Goal: Task Accomplishment & Management: Manage account settings

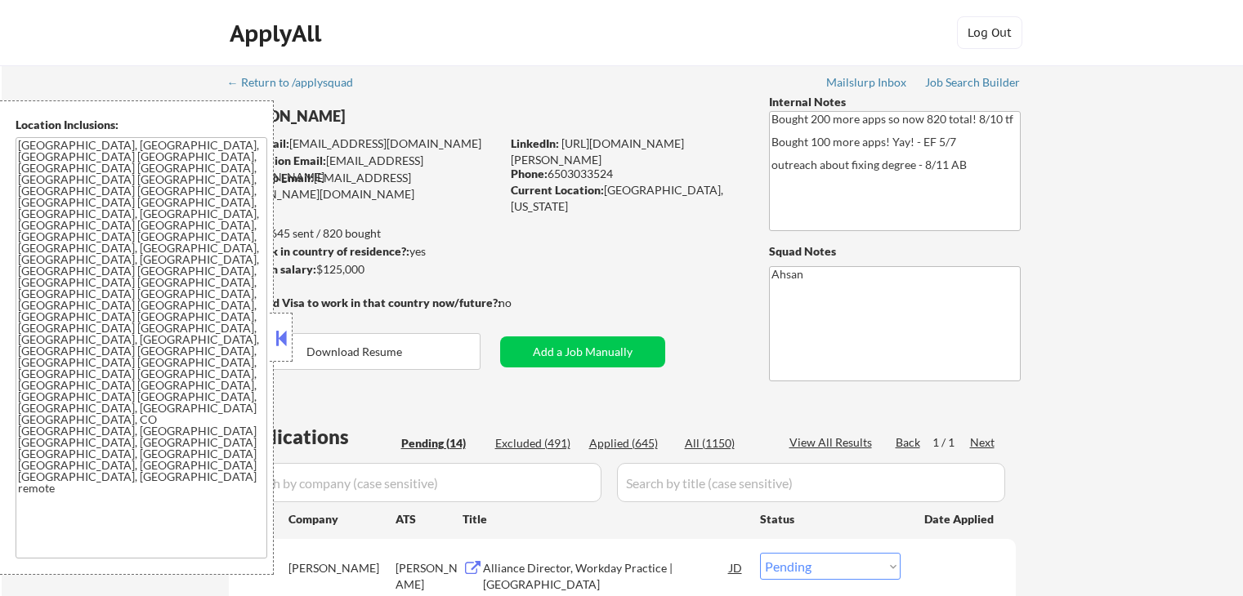
select select ""pending""
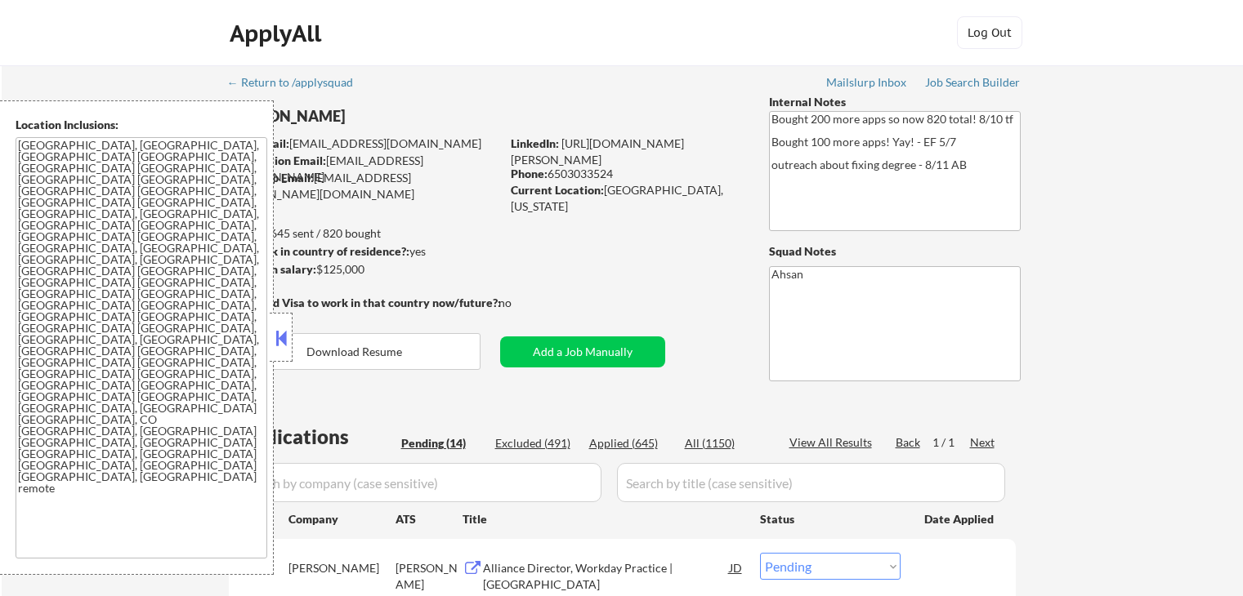
select select ""pending""
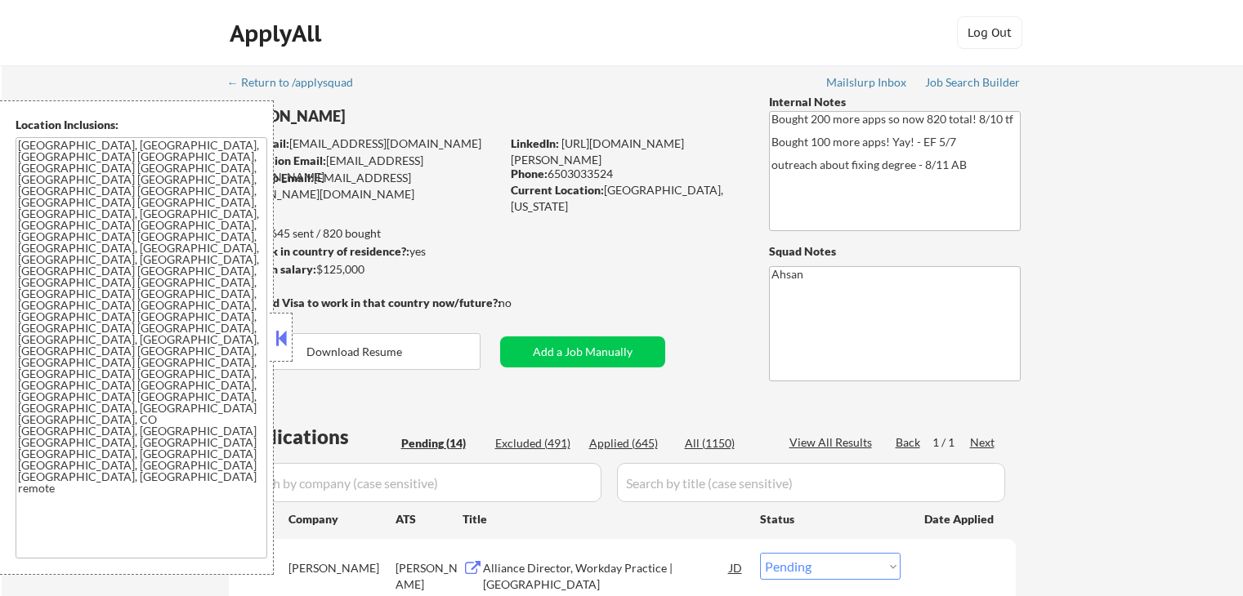
select select ""pending""
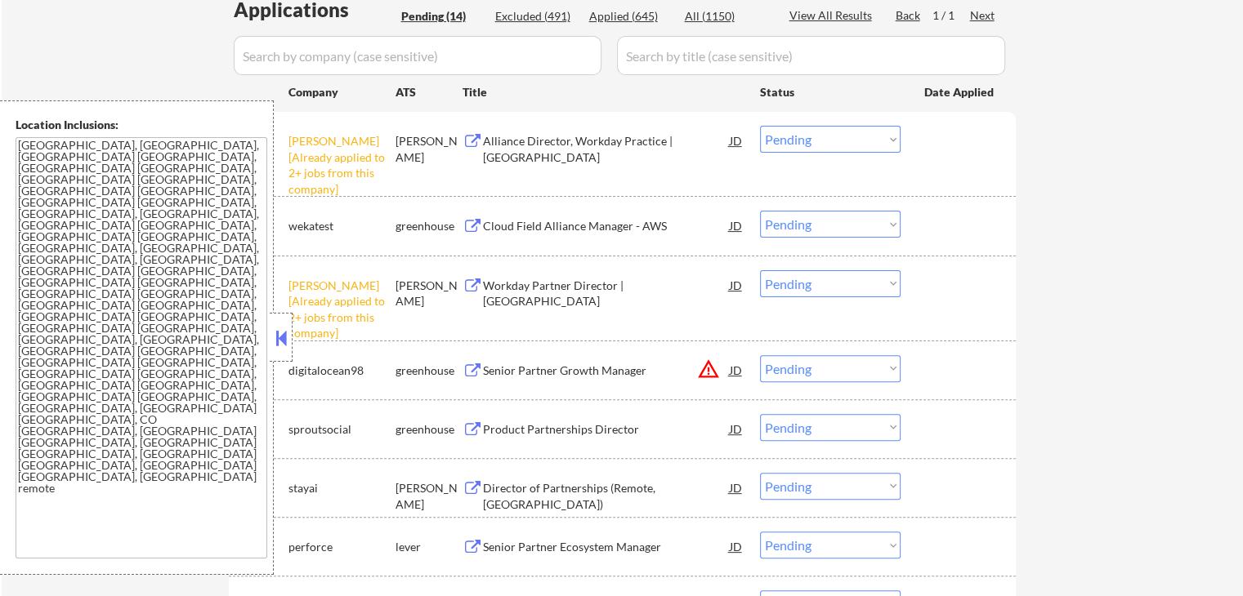
scroll to position [435, 0]
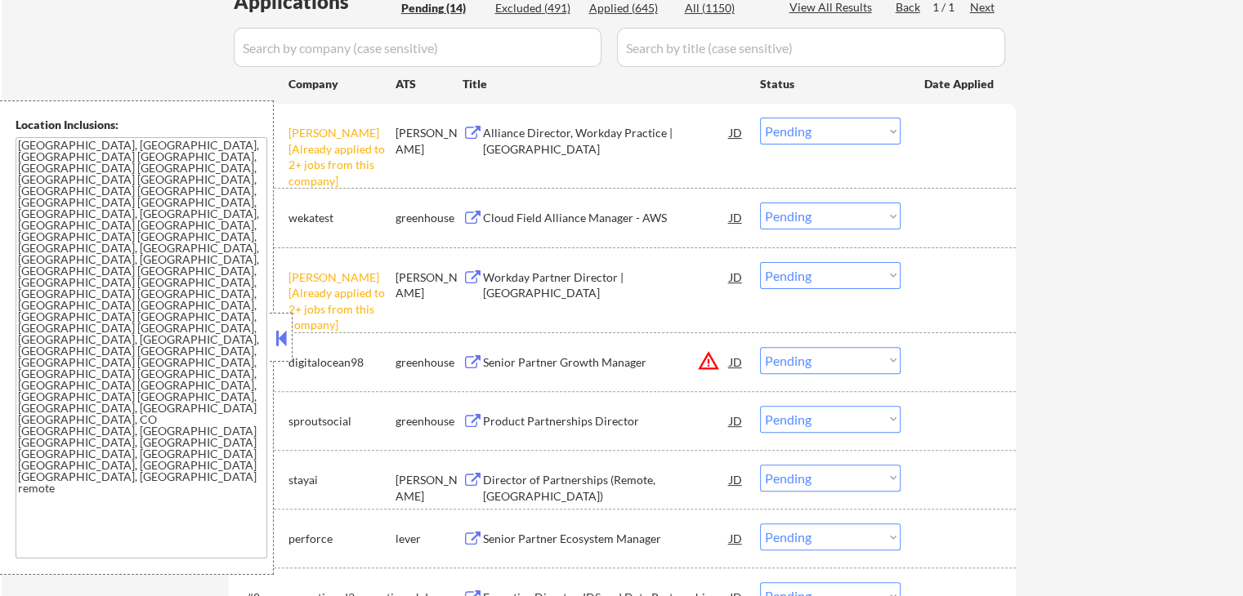
click at [820, 271] on select "Choose an option... Pending Applied Excluded (Questions) Excluded (Expired) Exc…" at bounding box center [830, 275] width 141 height 27
select select ""excluded__other_""
click at [760, 262] on select "Choose an option... Pending Applied Excluded (Questions) Excluded (Expired) Exc…" at bounding box center [830, 275] width 141 height 27
click at [797, 128] on select "Choose an option... Pending Applied Excluded (Questions) Excluded (Expired) Exc…" at bounding box center [830, 131] width 141 height 27
select select ""excluded__other_""
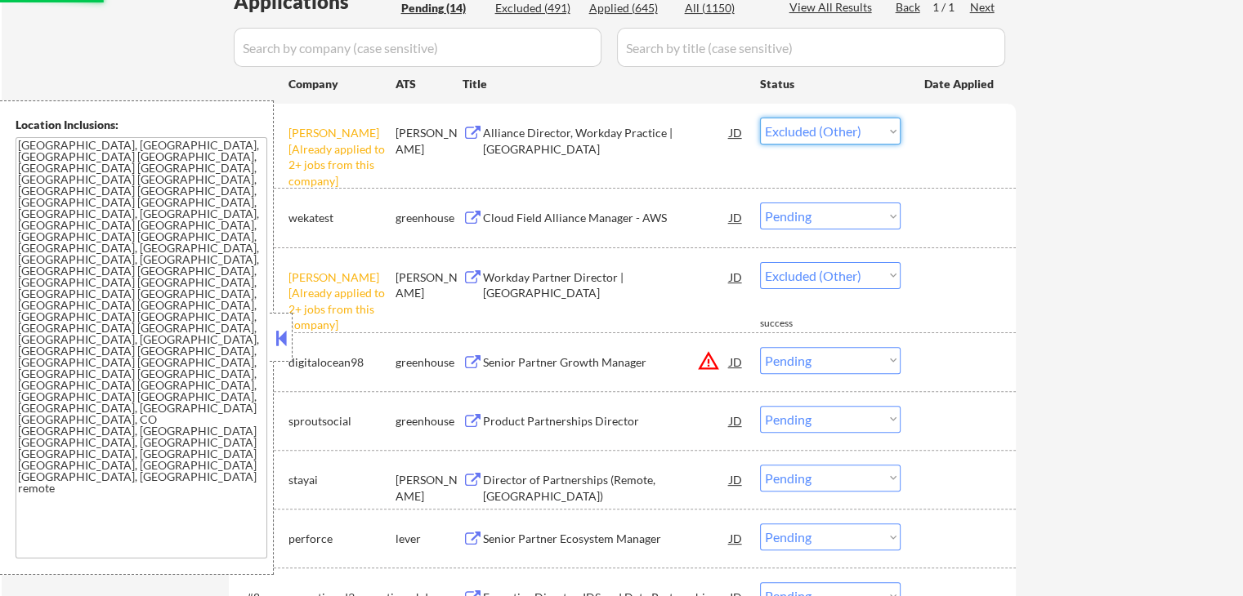
click at [760, 118] on select "Choose an option... Pending Applied Excluded (Questions) Excluded (Expired) Exc…" at bounding box center [830, 131] width 141 height 27
select select ""pending""
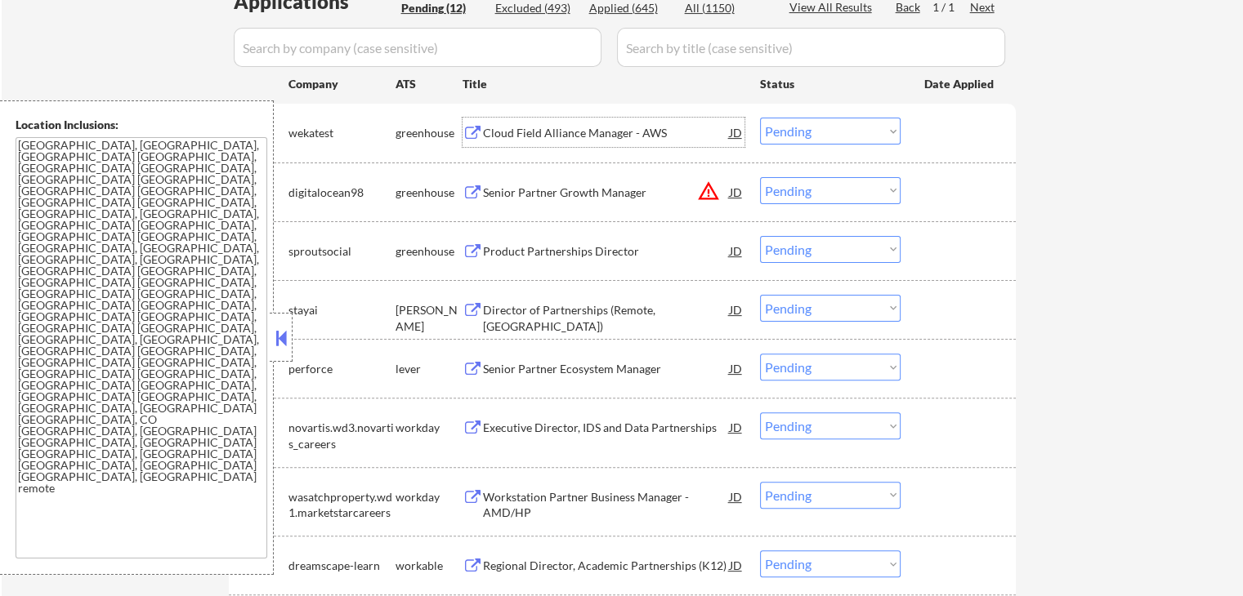
click at [572, 132] on div "Cloud Field Alliance Manager - AWS" at bounding box center [606, 133] width 247 height 16
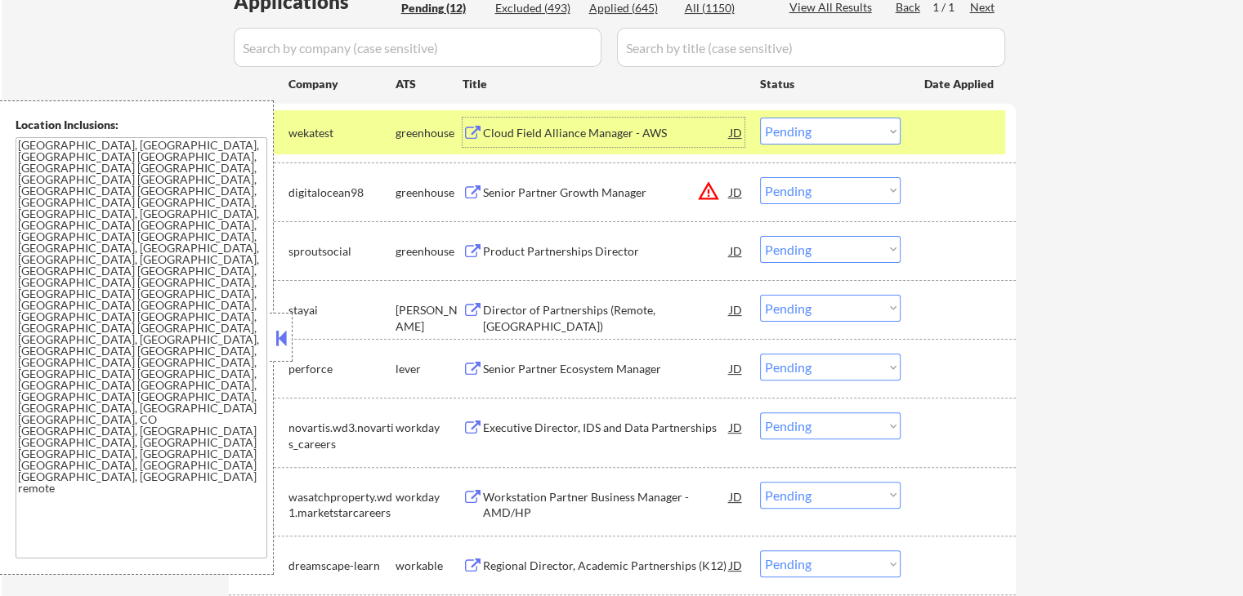
click at [795, 133] on select "Choose an option... Pending Applied Excluded (Questions) Excluded (Expired) Exc…" at bounding box center [830, 131] width 141 height 27
click at [760, 118] on select "Choose an option... Pending Applied Excluded (Questions) Excluded (Expired) Exc…" at bounding box center [830, 131] width 141 height 27
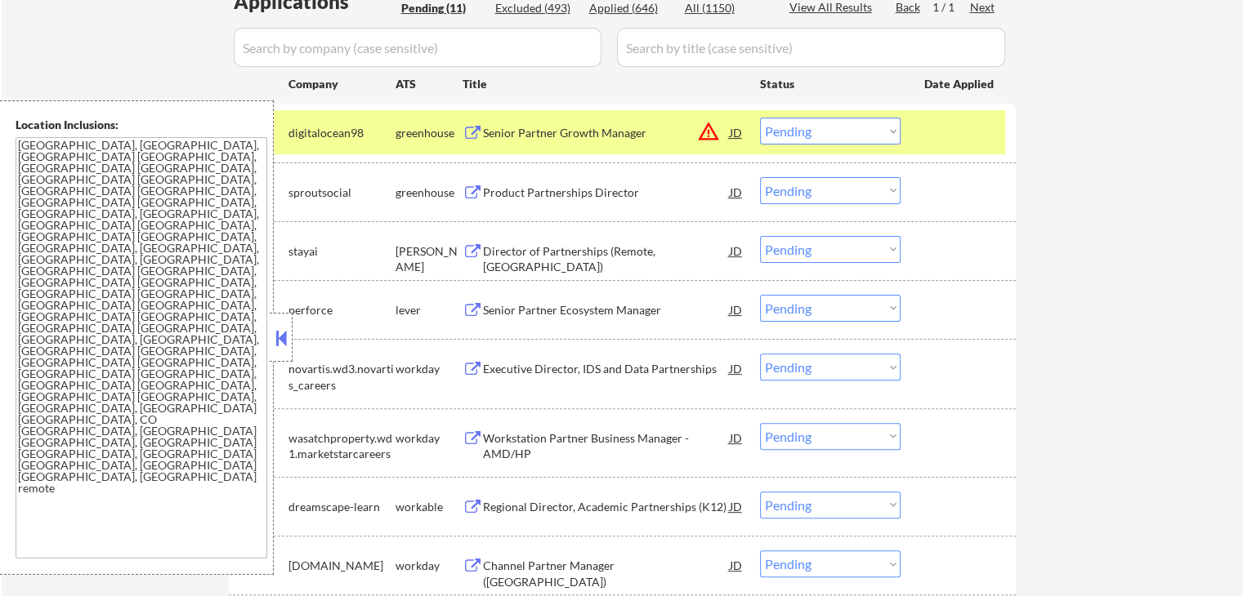
click at [537, 140] on div "Senior Partner Growth Manager" at bounding box center [606, 133] width 247 height 16
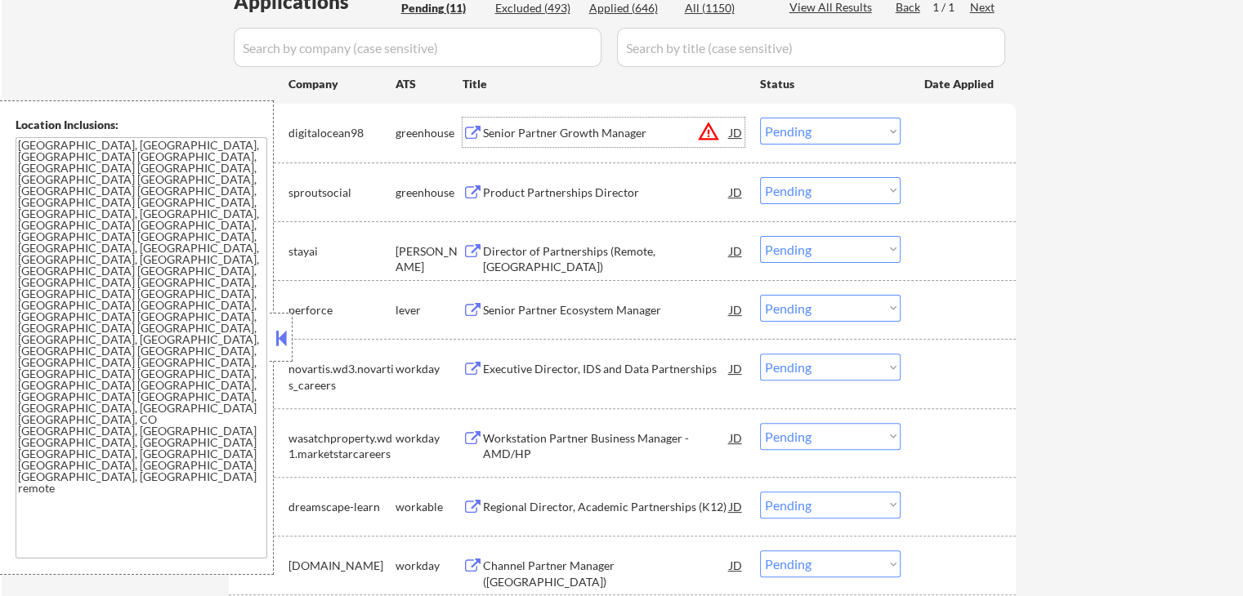
click at [838, 123] on select "Choose an option... Pending Applied Excluded (Questions) Excluded (Expired) Exc…" at bounding box center [830, 131] width 141 height 27
click at [822, 132] on select "Choose an option... Pending Applied Excluded (Questions) Excluded (Expired) Exc…" at bounding box center [830, 131] width 141 height 27
click at [760, 118] on select "Choose an option... Pending Applied Excluded (Questions) Excluded (Expired) Exc…" at bounding box center [830, 131] width 141 height 27
click at [523, 190] on div "Product Partnerships Director" at bounding box center [606, 193] width 247 height 16
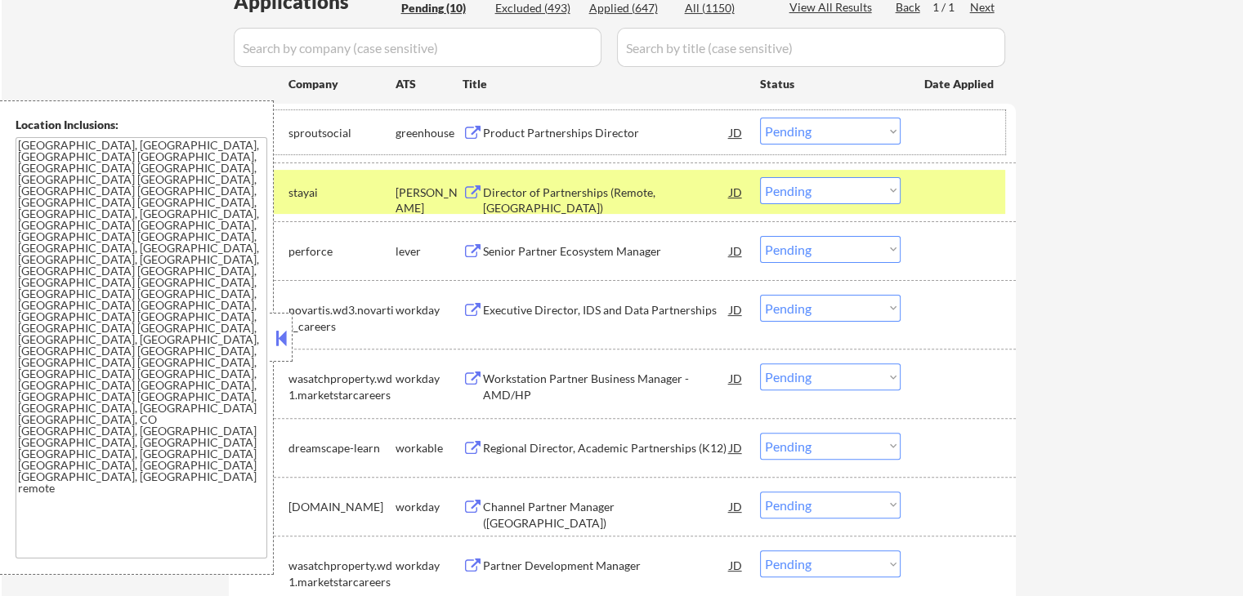
click at [819, 115] on div "#1 sproutsocial greenhouse Product Partnerships Director JD warning_amber Choos…" at bounding box center [619, 132] width 771 height 44
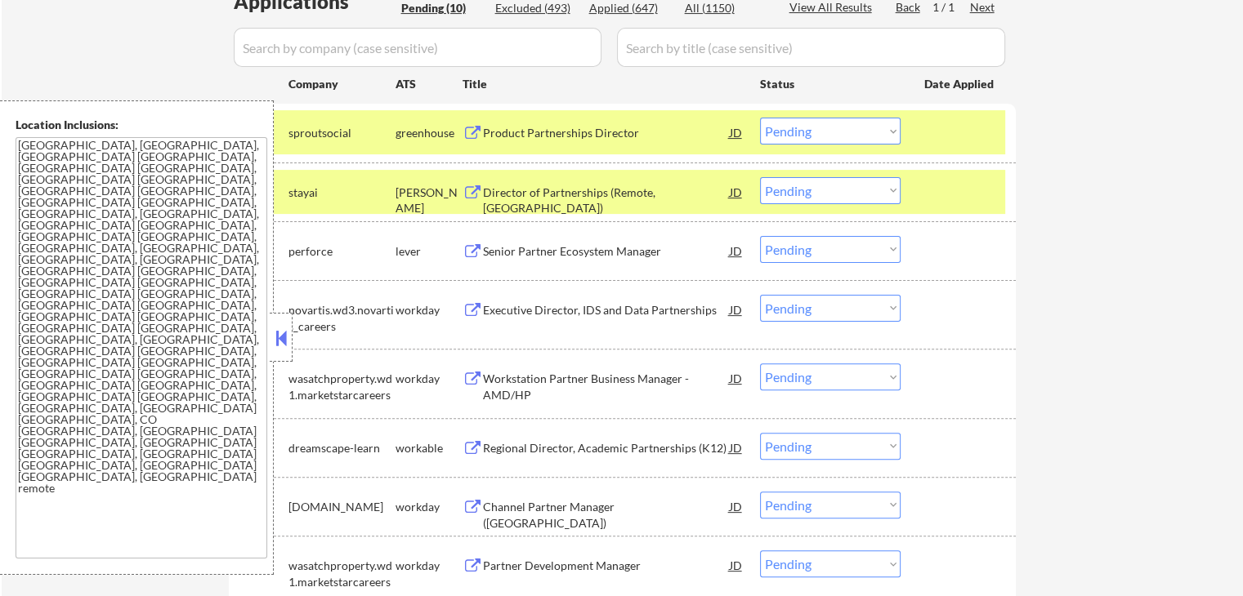
click at [819, 132] on select "Choose an option... Pending Applied Excluded (Questions) Excluded (Expired) Exc…" at bounding box center [830, 131] width 141 height 27
click at [760, 118] on select "Choose an option... Pending Applied Excluded (Questions) Excluded (Expired) Exc…" at bounding box center [830, 131] width 141 height 27
click at [516, 134] on div "Product Partnerships Director" at bounding box center [606, 133] width 247 height 16
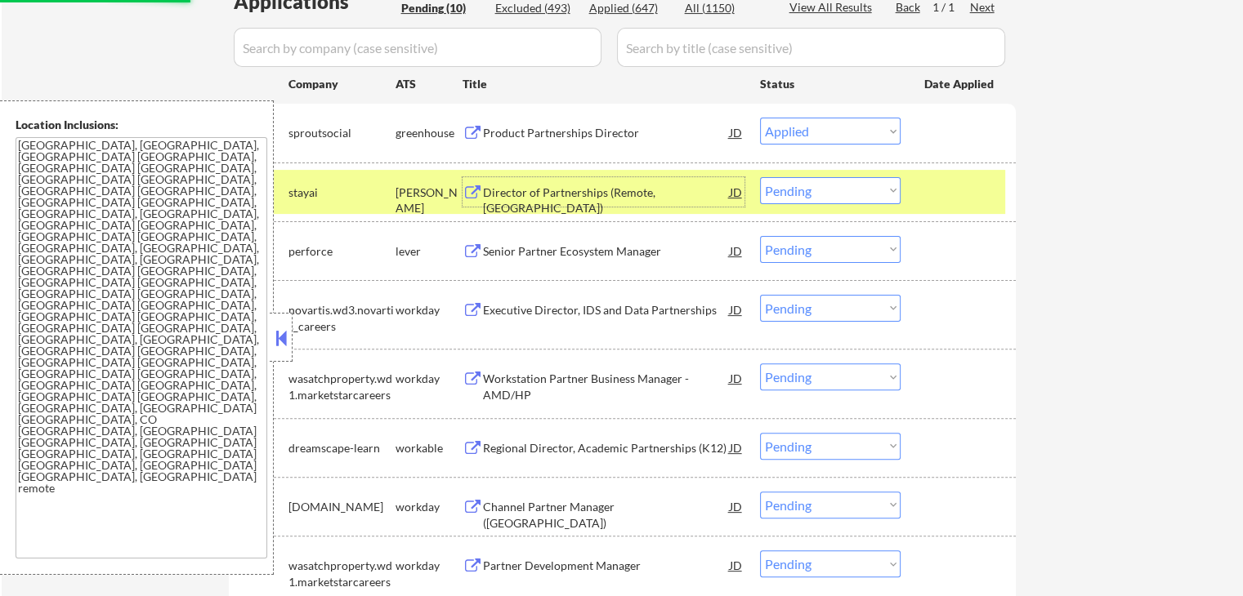
click at [500, 196] on div "Director of Partnerships (Remote, [GEOGRAPHIC_DATA])" at bounding box center [606, 201] width 247 height 32
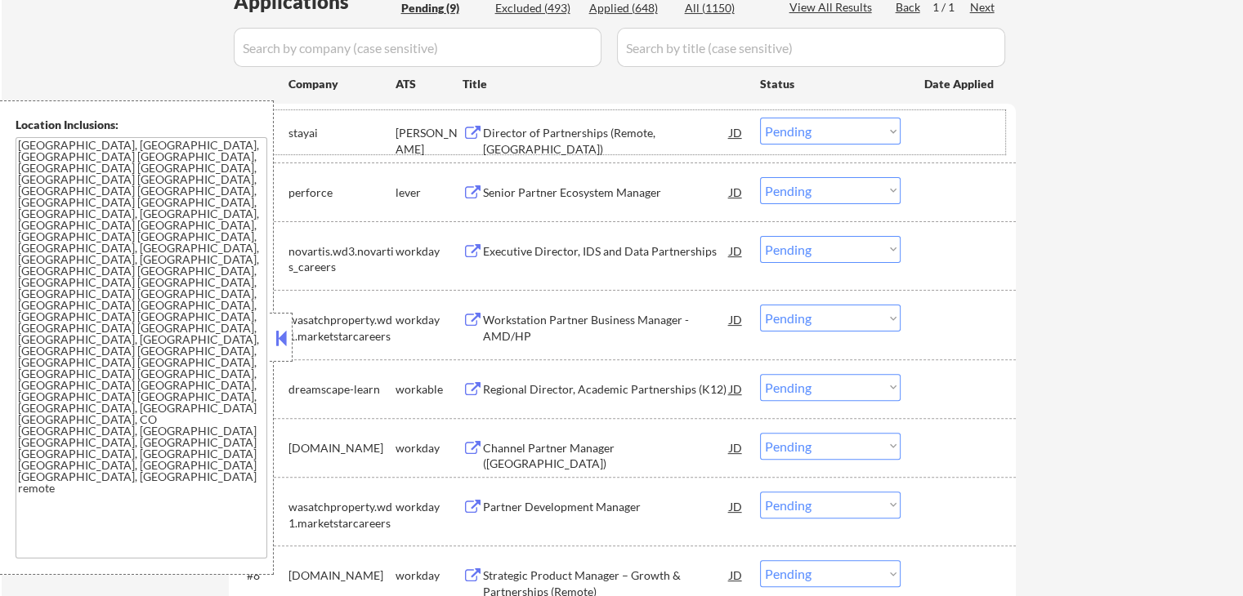
click at [847, 115] on div "#1 [PERSON_NAME] Director of Partnerships (Remote, [GEOGRAPHIC_DATA]) JD warnin…" at bounding box center [619, 132] width 771 height 44
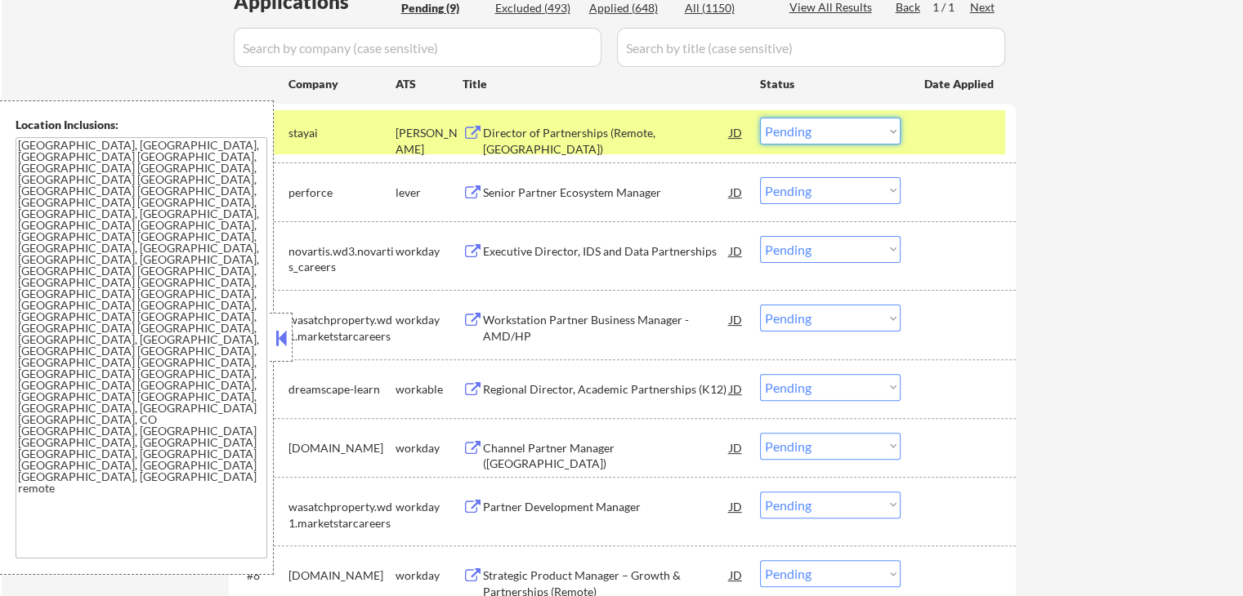
click at [849, 133] on select "Choose an option... Pending Applied Excluded (Questions) Excluded (Expired) Exc…" at bounding box center [830, 131] width 141 height 27
click at [760, 118] on select "Choose an option... Pending Applied Excluded (Questions) Excluded (Expired) Exc…" at bounding box center [830, 131] width 141 height 27
click at [549, 190] on div "Senior Partner Ecosystem Manager" at bounding box center [606, 193] width 247 height 16
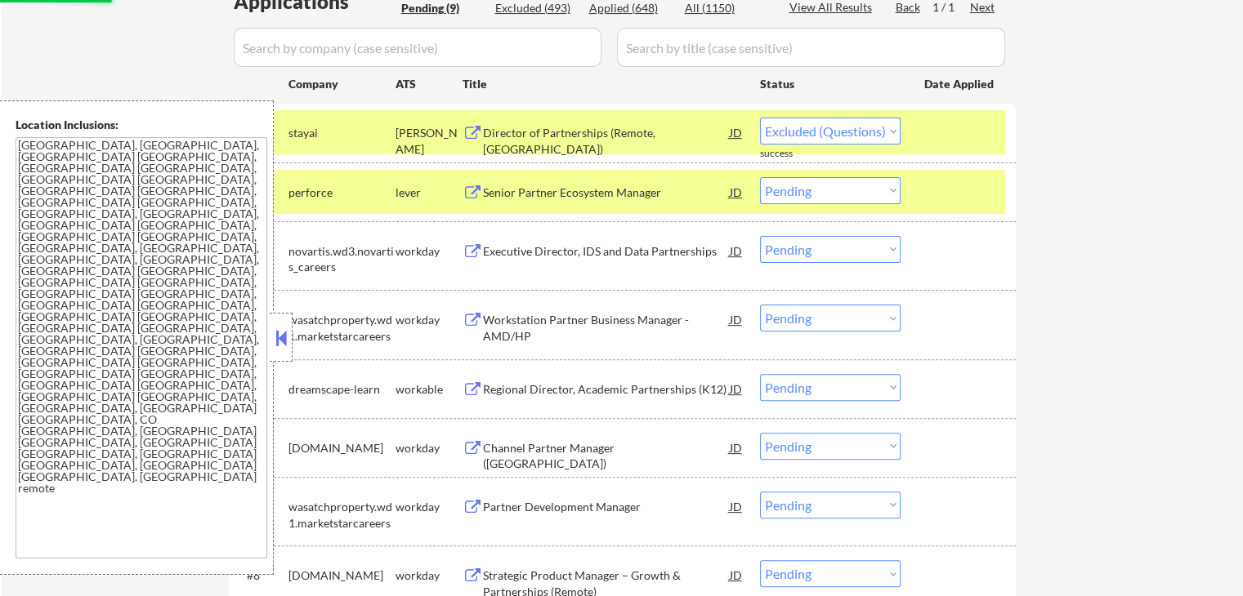
select select ""pending""
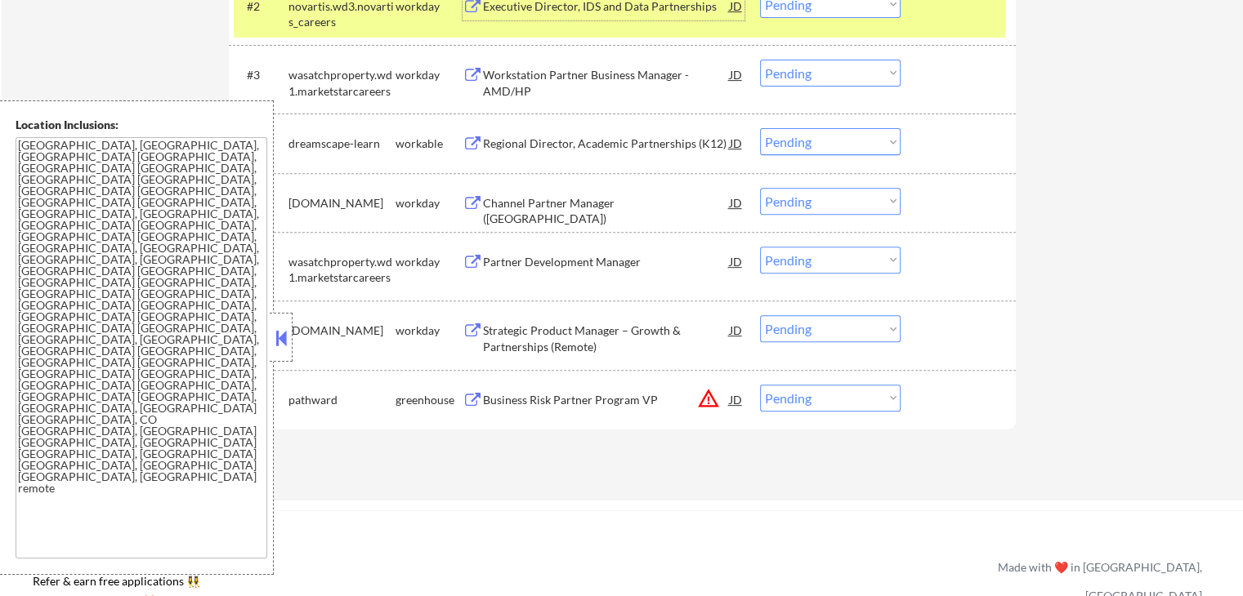
scroll to position [654, 0]
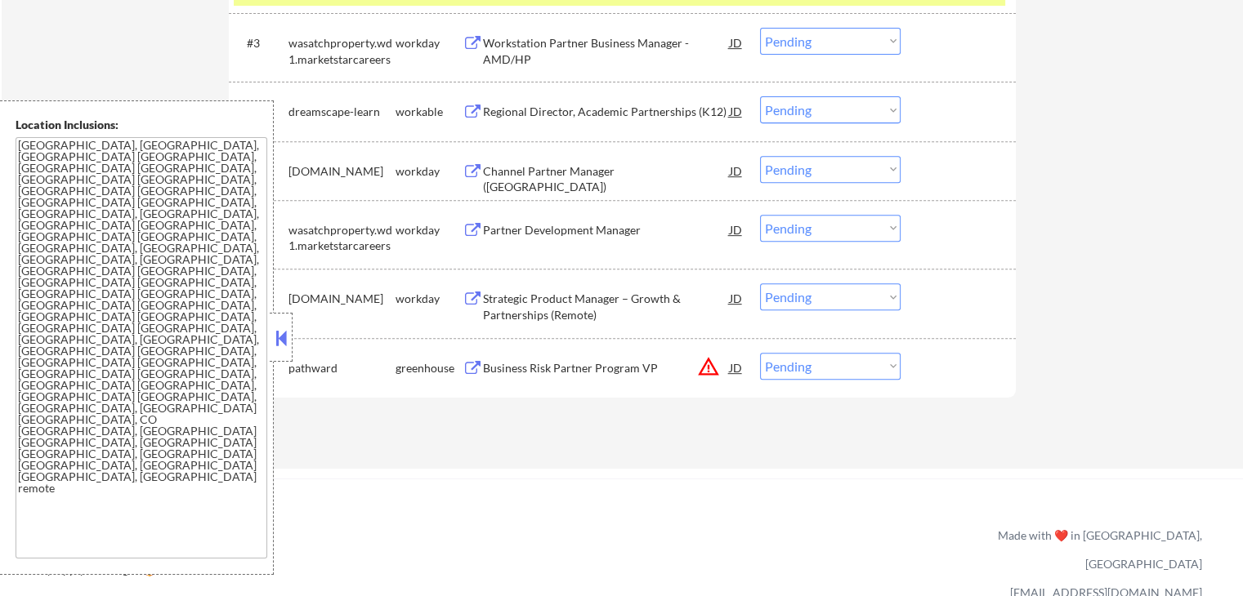
click at [536, 113] on div "Regional Director, Academic Partnerships (K12)" at bounding box center [606, 112] width 247 height 16
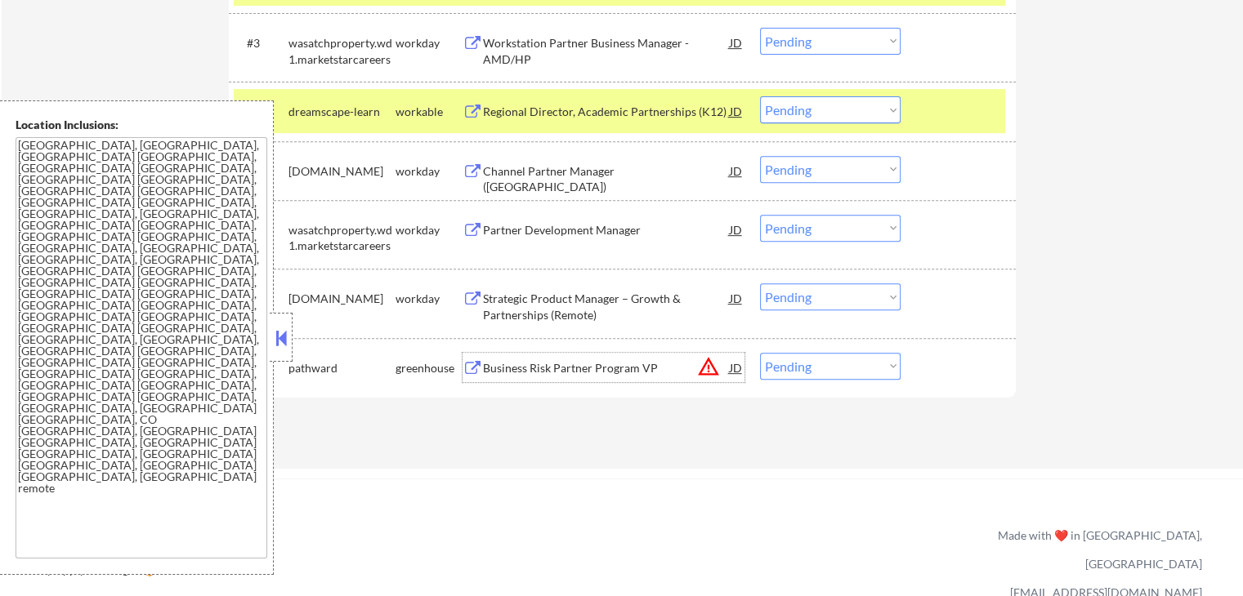
click at [490, 364] on div "Business Risk Partner Program VP" at bounding box center [606, 368] width 247 height 16
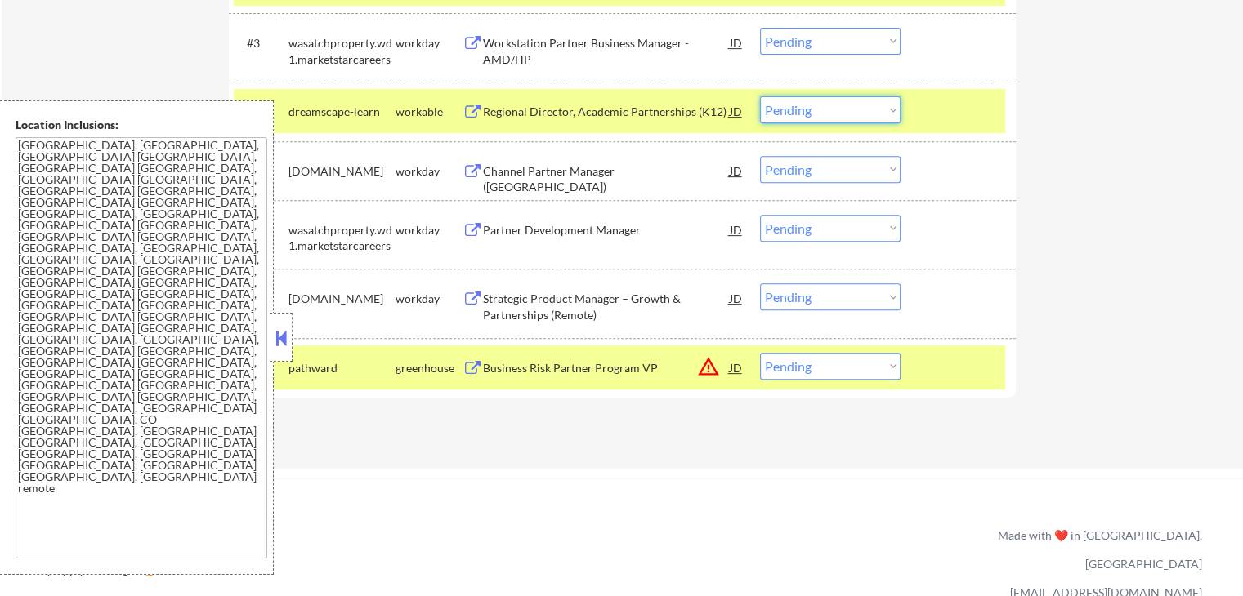
click at [833, 112] on select "Choose an option... Pending Applied Excluded (Questions) Excluded (Expired) Exc…" at bounding box center [830, 109] width 141 height 27
click at [760, 96] on select "Choose an option... Pending Applied Excluded (Questions) Excluded (Expired) Exc…" at bounding box center [830, 109] width 141 height 27
select select ""pending""
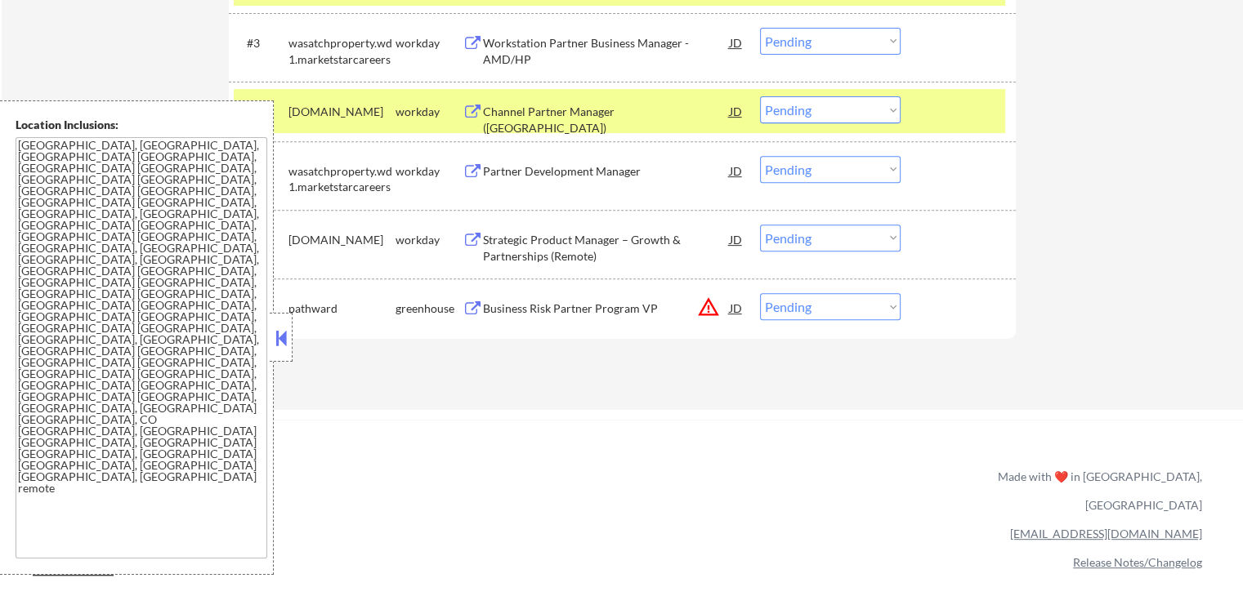
click at [833, 309] on select "Choose an option... Pending Applied Excluded (Questions) Excluded (Expired) Exc…" at bounding box center [830, 306] width 141 height 27
select select ""excluded""
click at [760, 293] on select "Choose an option... Pending Applied Excluded (Questions) Excluded (Expired) Exc…" at bounding box center [830, 306] width 141 height 27
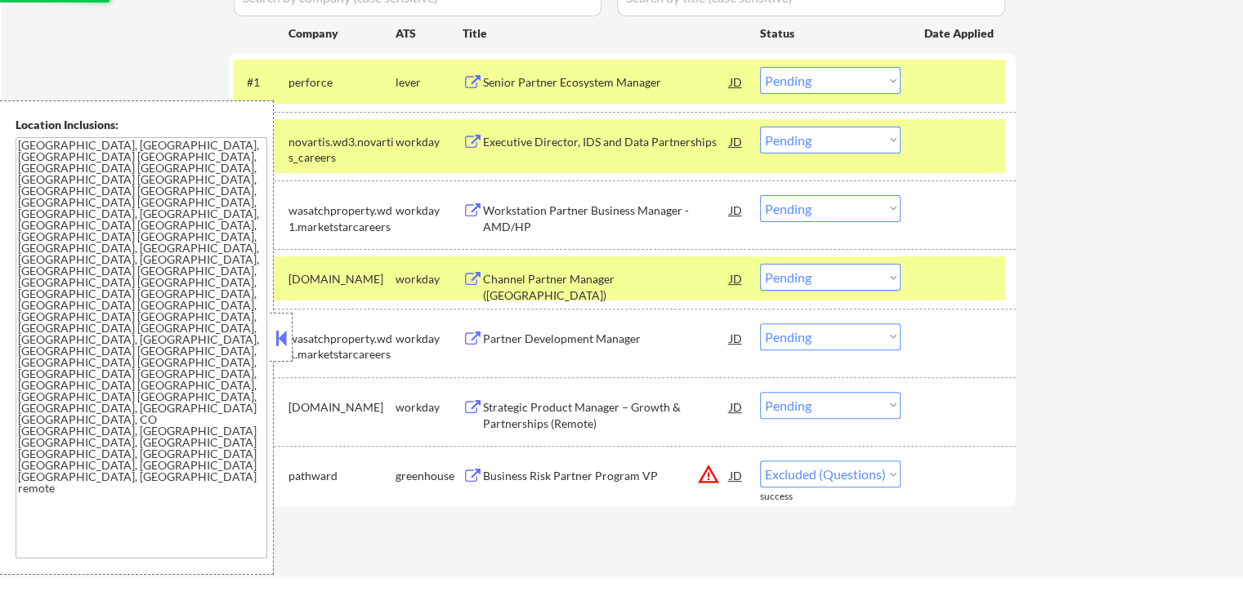
scroll to position [544, 0]
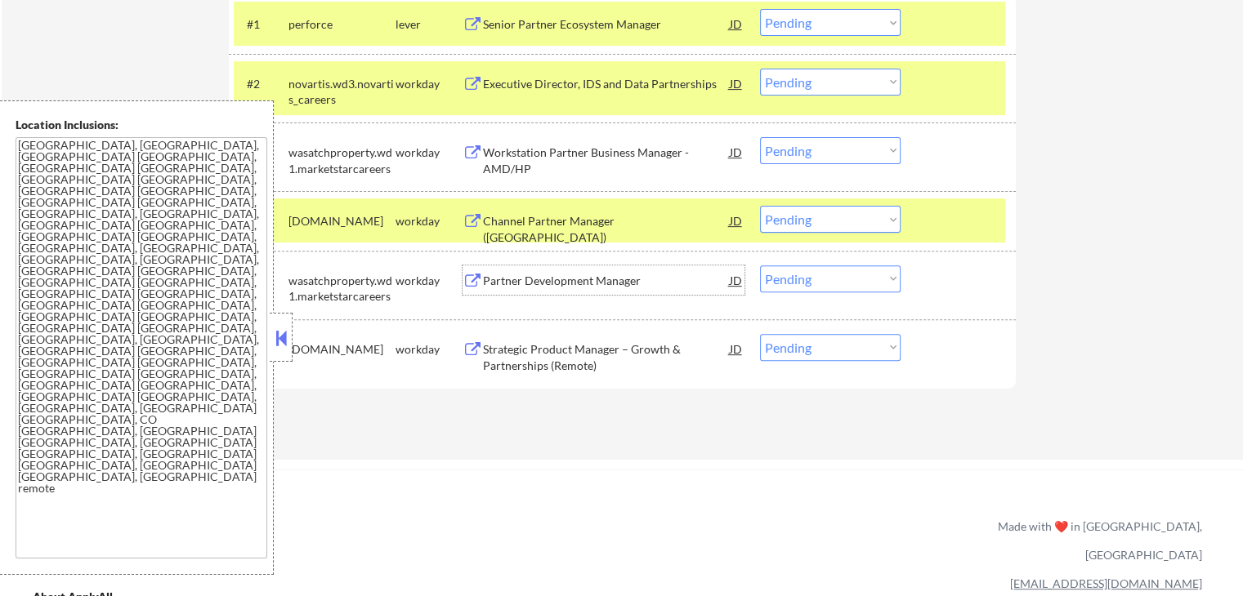
click at [491, 279] on div "Partner Development Manager" at bounding box center [606, 281] width 247 height 16
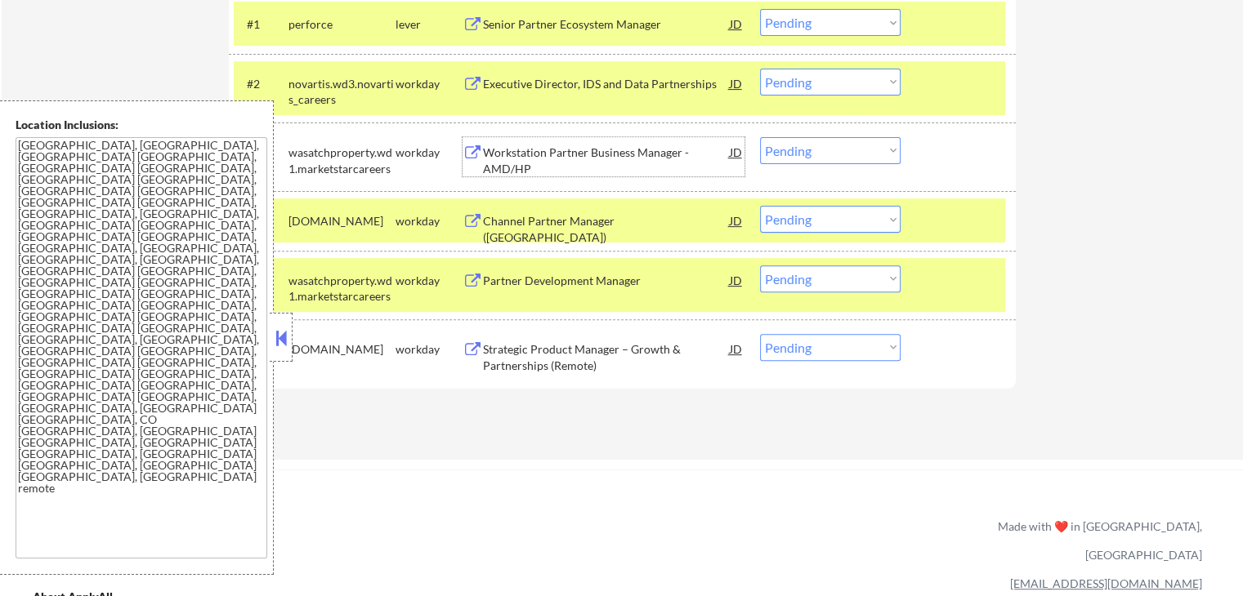
click at [504, 158] on div "Workstation Partner Business Manager - AMD/HP" at bounding box center [606, 161] width 247 height 32
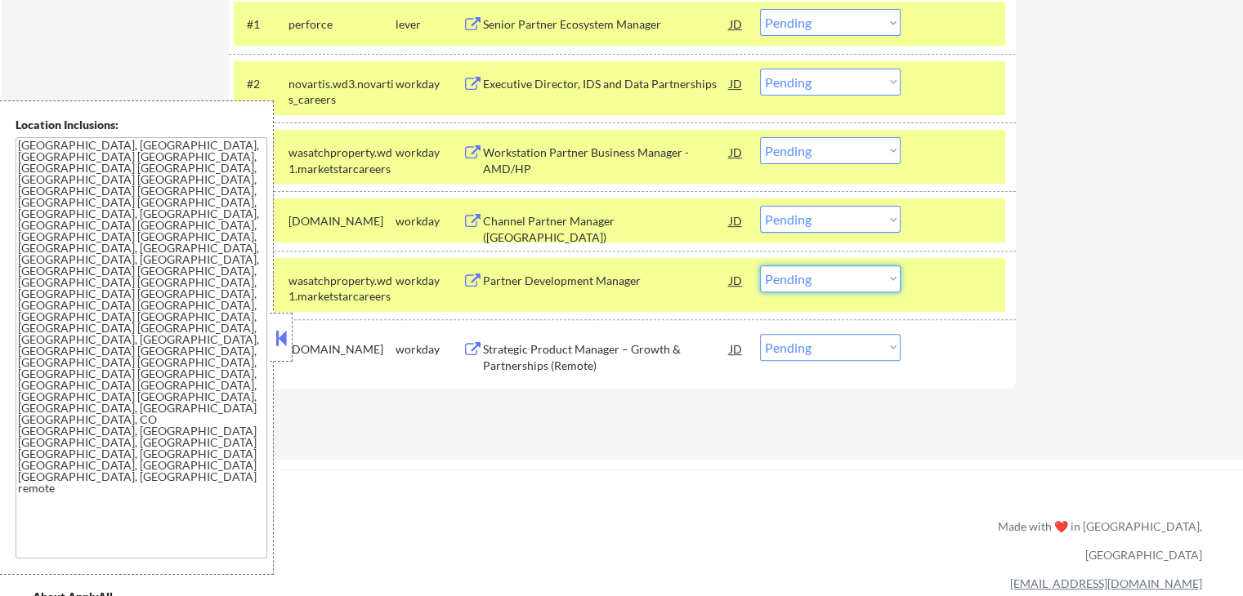
click at [820, 287] on select "Choose an option... Pending Applied Excluded (Questions) Excluded (Expired) Exc…" at bounding box center [830, 279] width 141 height 27
click at [760, 266] on select "Choose an option... Pending Applied Excluded (Questions) Excluded (Expired) Exc…" at bounding box center [830, 279] width 141 height 27
click at [830, 221] on select "Choose an option... Pending Applied Excluded (Questions) Excluded (Expired) Exc…" at bounding box center [830, 219] width 141 height 27
select select ""pending""
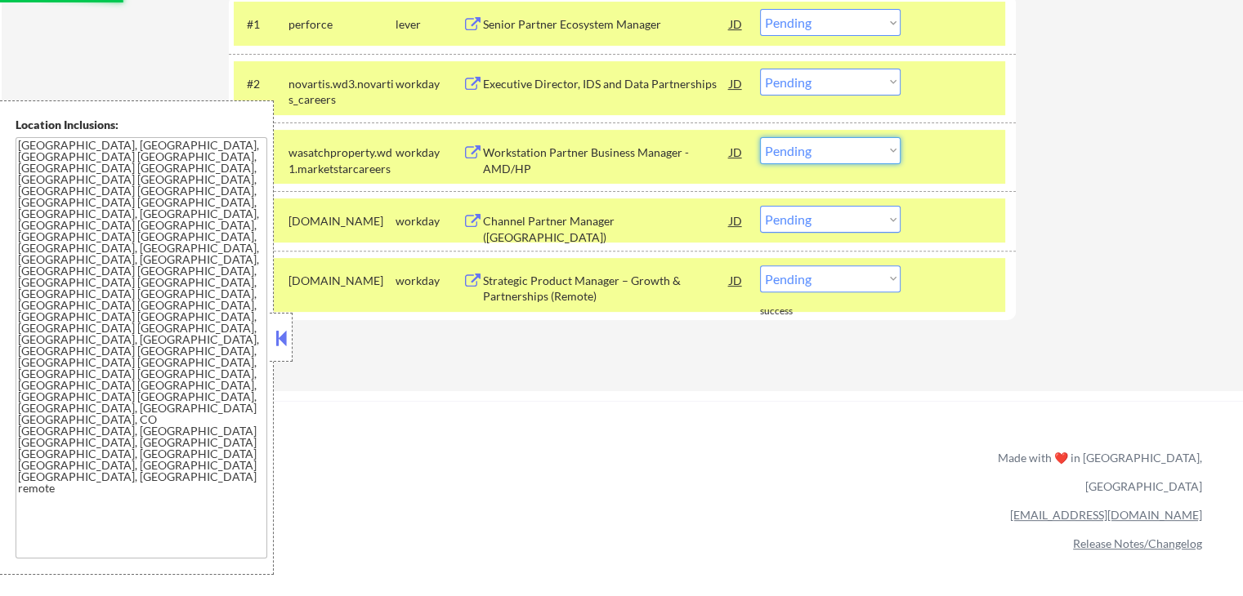
click at [840, 138] on select "Choose an option... Pending Applied Excluded (Questions) Excluded (Expired) Exc…" at bounding box center [830, 150] width 141 height 27
click at [760, 137] on select "Choose an option... Pending Applied Excluded (Questions) Excluded (Expired) Exc…" at bounding box center [830, 150] width 141 height 27
click at [674, 329] on div "Applications Pending (5) Excluded (496) Applied (649) All (1150) View All Resul…" at bounding box center [622, 119] width 787 height 481
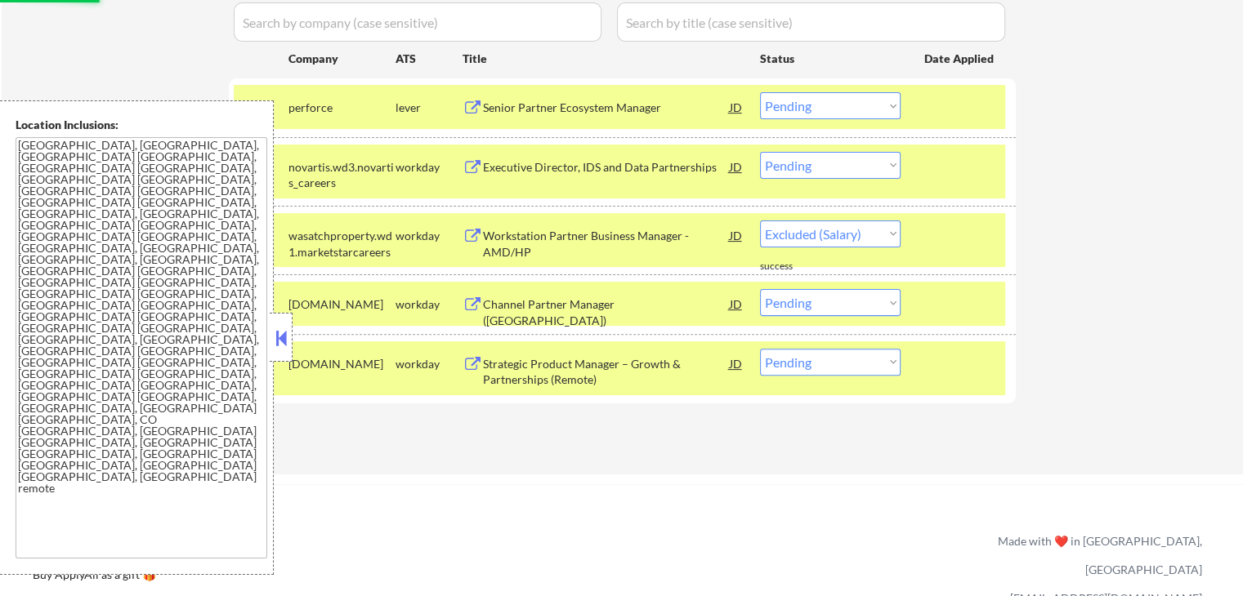
scroll to position [435, 0]
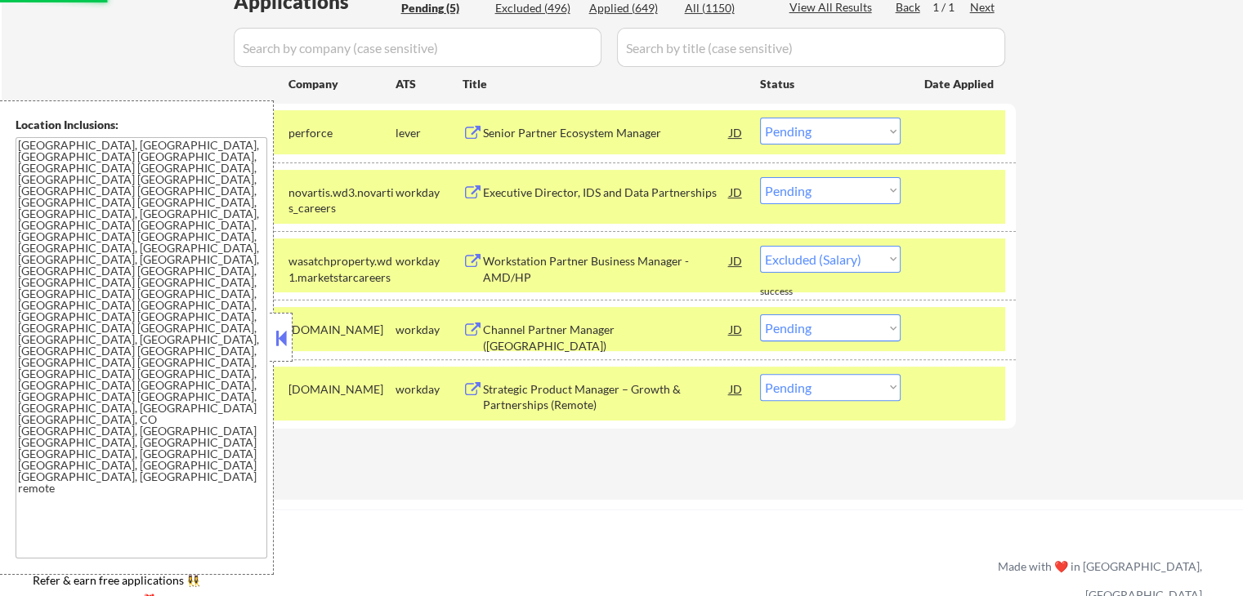
select select ""pending""
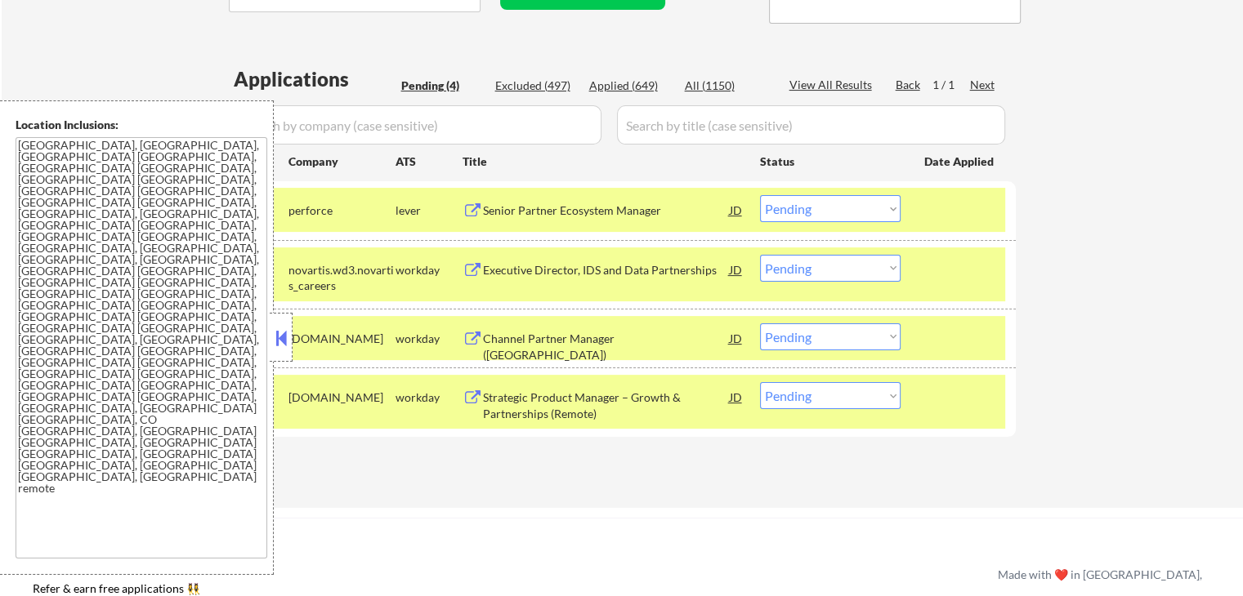
scroll to position [327, 0]
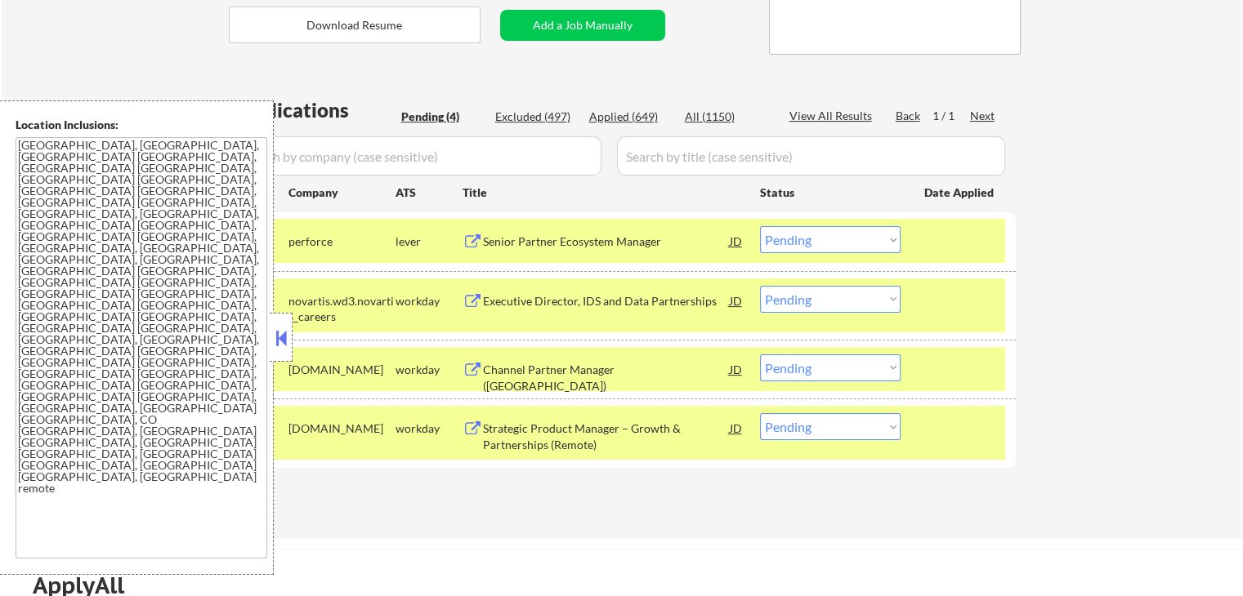
click at [596, 319] on div "#2 novartis.wd3.novartis_careers workday Executive Director, IDS and Data Partn…" at bounding box center [619, 306] width 771 height 54
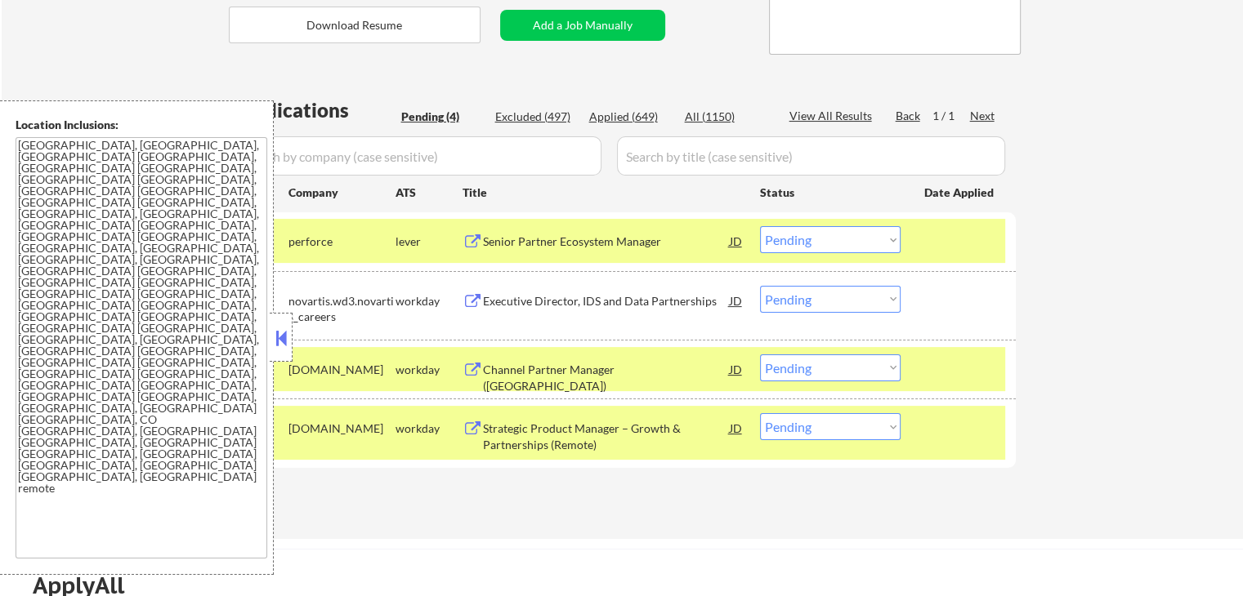
click at [772, 350] on div "#3 [DOMAIN_NAME] workday Channel Partner Manager ([GEOGRAPHIC_DATA]) JD warning…" at bounding box center [619, 369] width 771 height 44
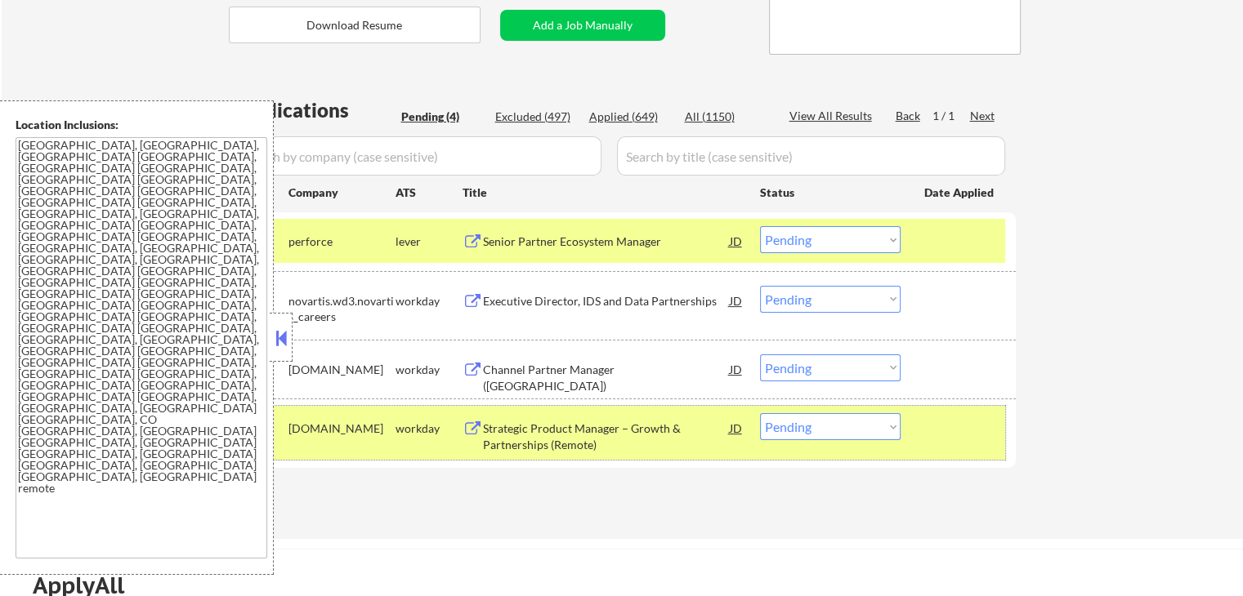
click at [946, 411] on div "#4 [DOMAIN_NAME] workday Strategic Product Manager – Growth & Partnerships (Rem…" at bounding box center [619, 433] width 771 height 54
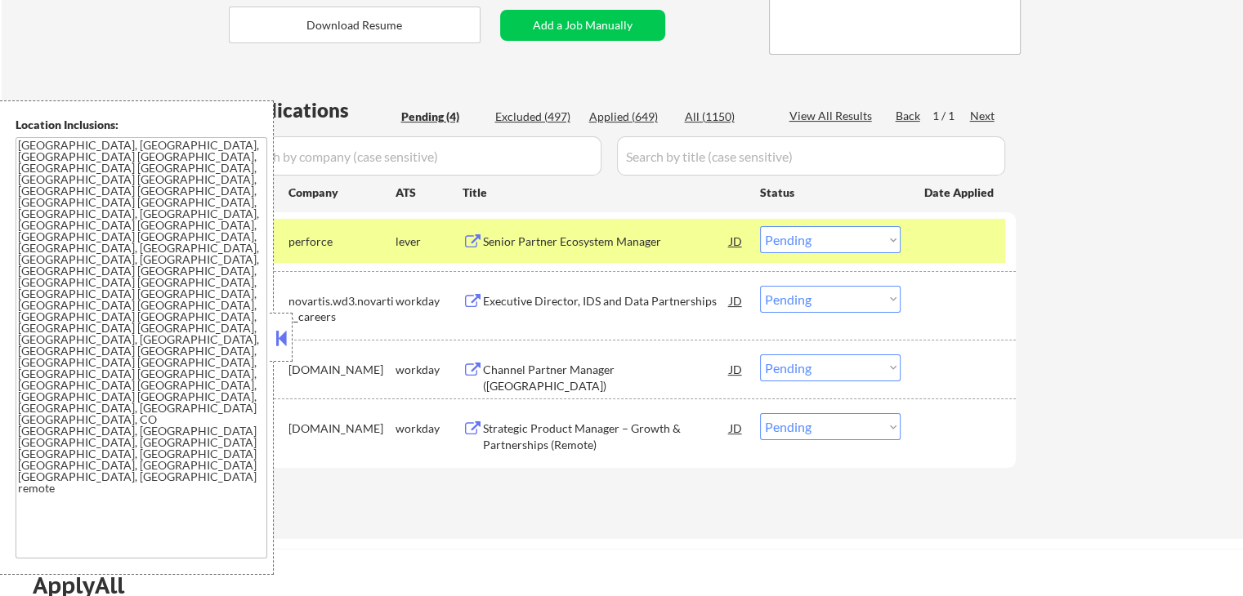
click at [955, 223] on div "#1 perforce lever Senior Partner Ecosystem Manager JD warning_amber Choose an o…" at bounding box center [619, 241] width 771 height 44
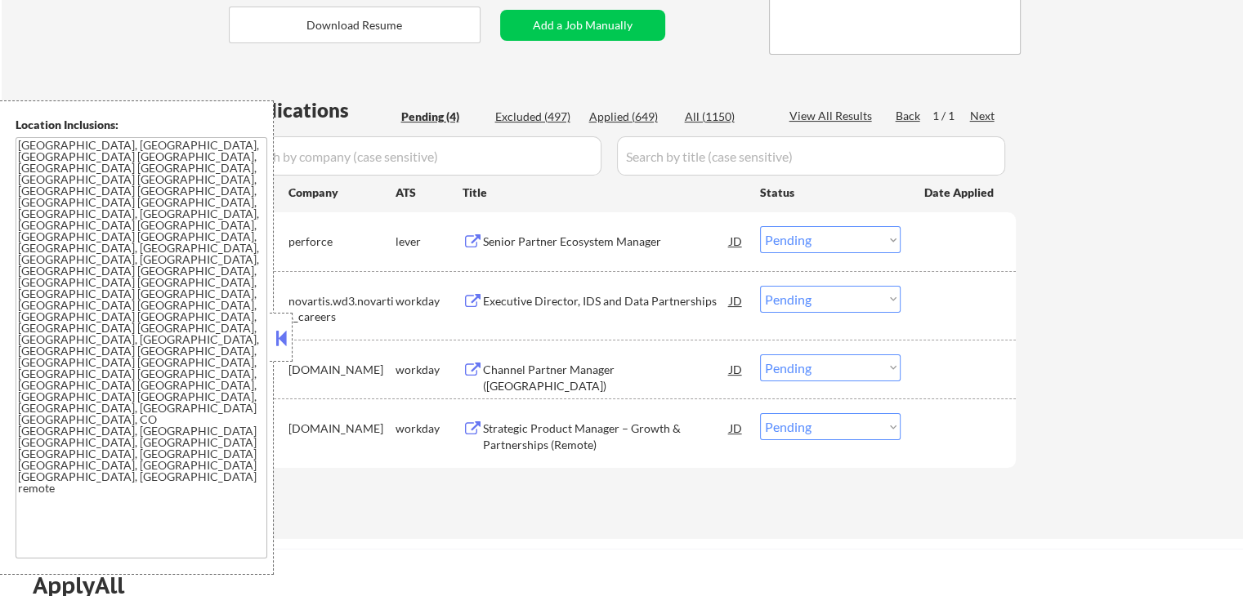
click at [1033, 272] on div "← Return to /applysquad Mailslurp Inbox Job Search Builder [PERSON_NAME] User E…" at bounding box center [622, 139] width 1241 height 801
click at [1054, 212] on div "← Return to /applysquad Mailslurp Inbox Job Search Builder [PERSON_NAME] User E…" at bounding box center [622, 139] width 1241 height 801
